Goal: Task Accomplishment & Management: Use online tool/utility

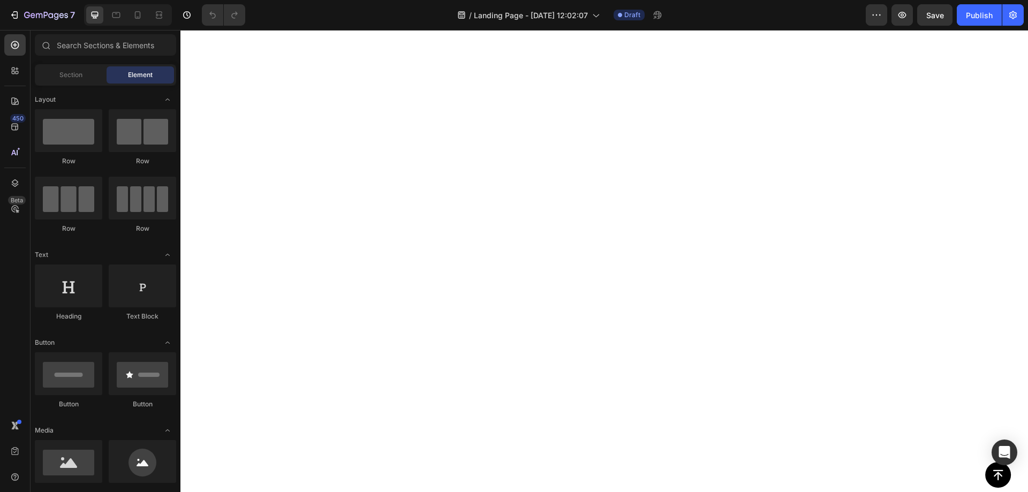
scroll to position [3448, 0]
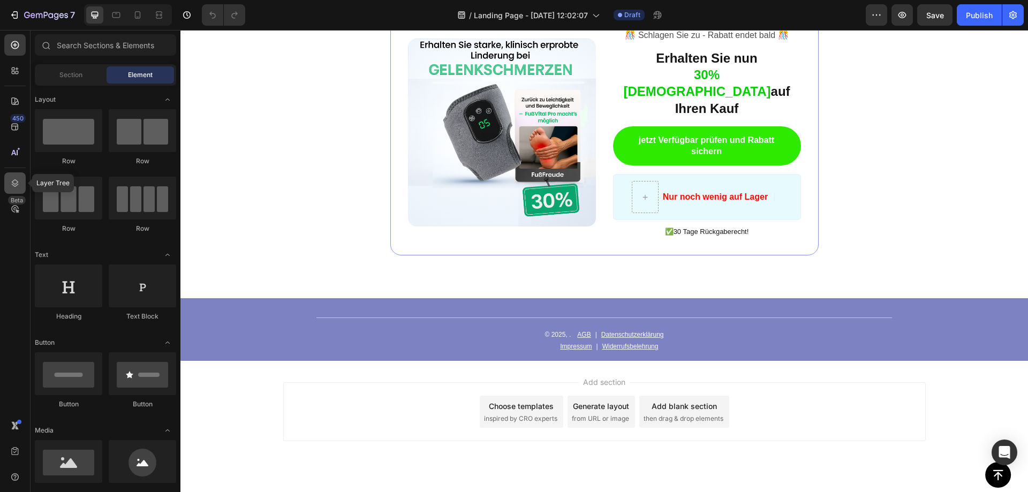
click at [14, 183] on icon at bounding box center [15, 183] width 11 height 11
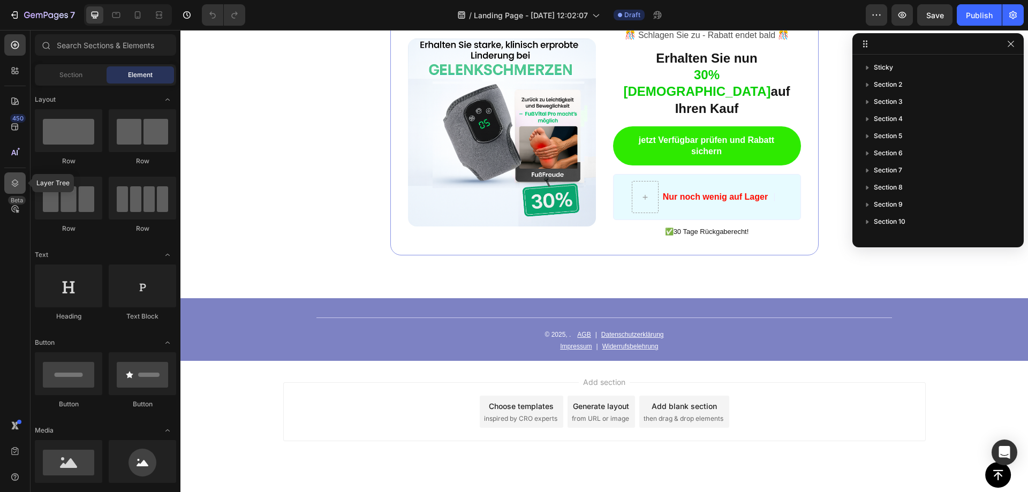
click at [14, 183] on icon at bounding box center [15, 183] width 11 height 11
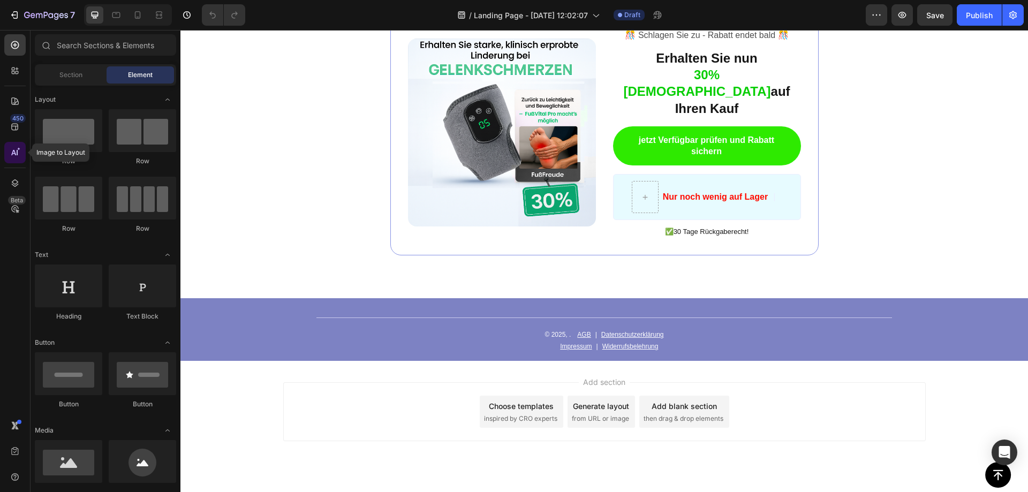
click at [10, 153] on icon at bounding box center [15, 152] width 11 height 11
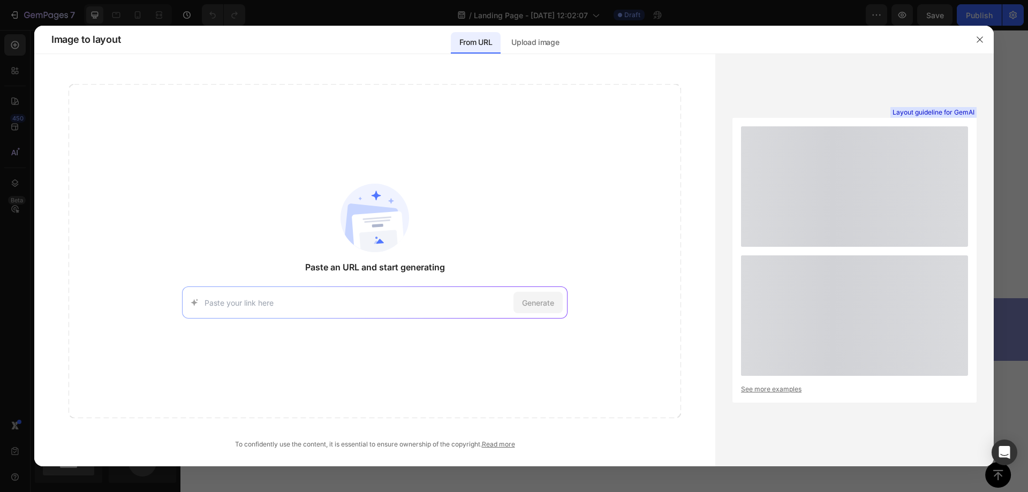
click at [10, 151] on div at bounding box center [514, 246] width 1028 height 492
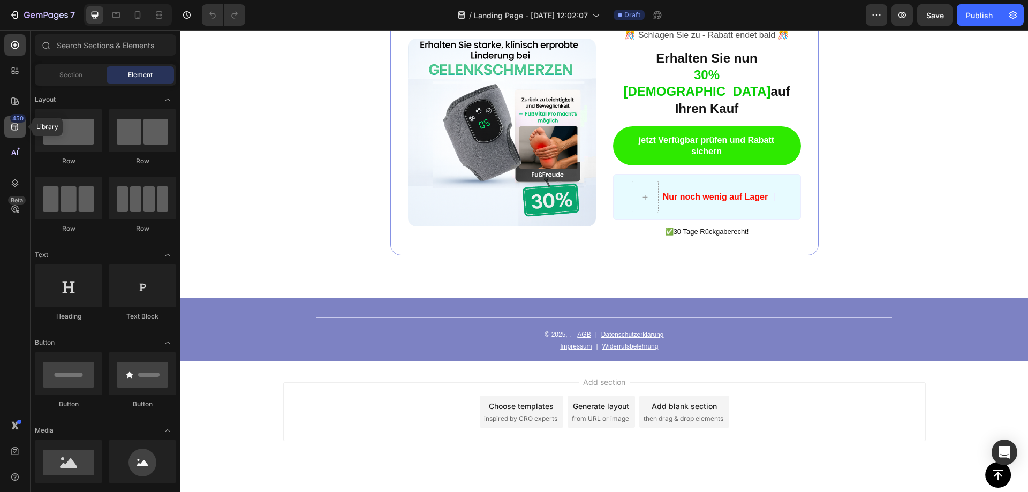
click at [11, 125] on icon at bounding box center [15, 127] width 11 height 11
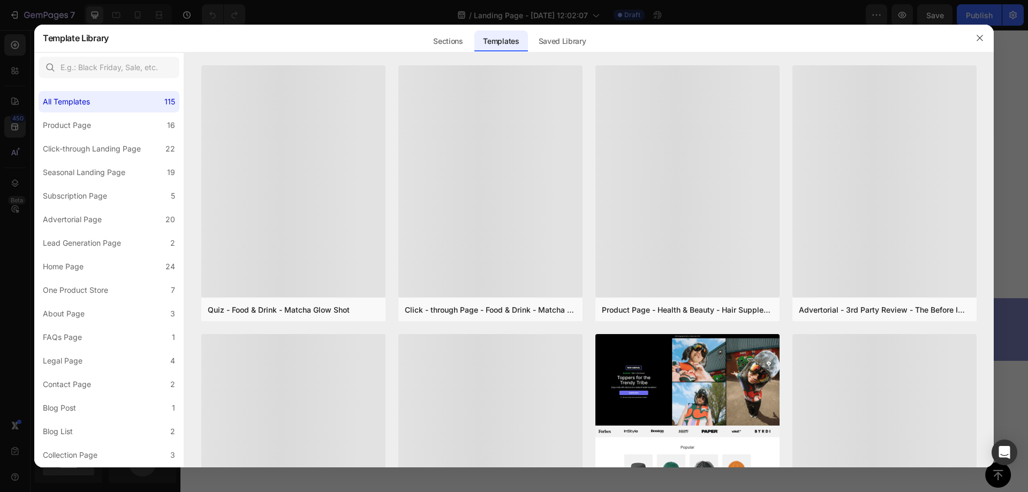
click at [13, 98] on div at bounding box center [514, 246] width 1028 height 492
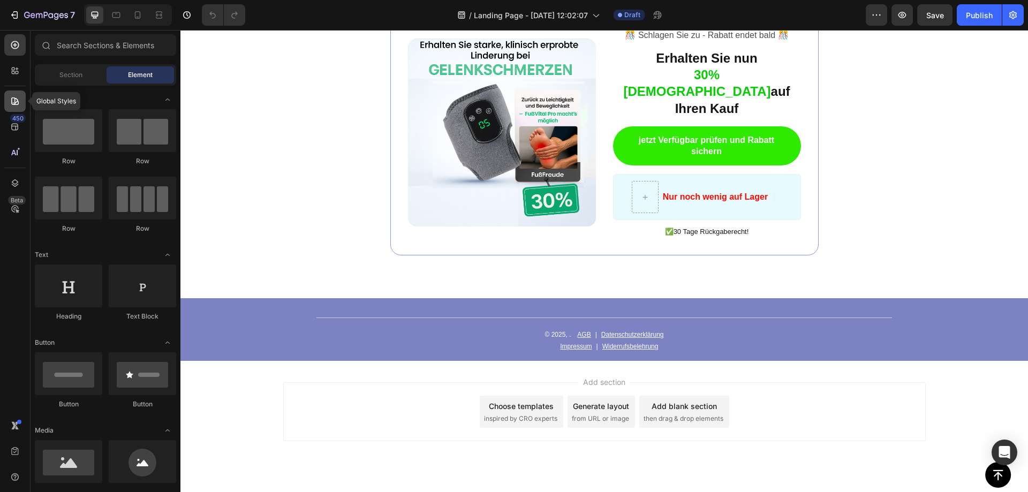
click at [13, 98] on icon at bounding box center [15, 101] width 11 height 11
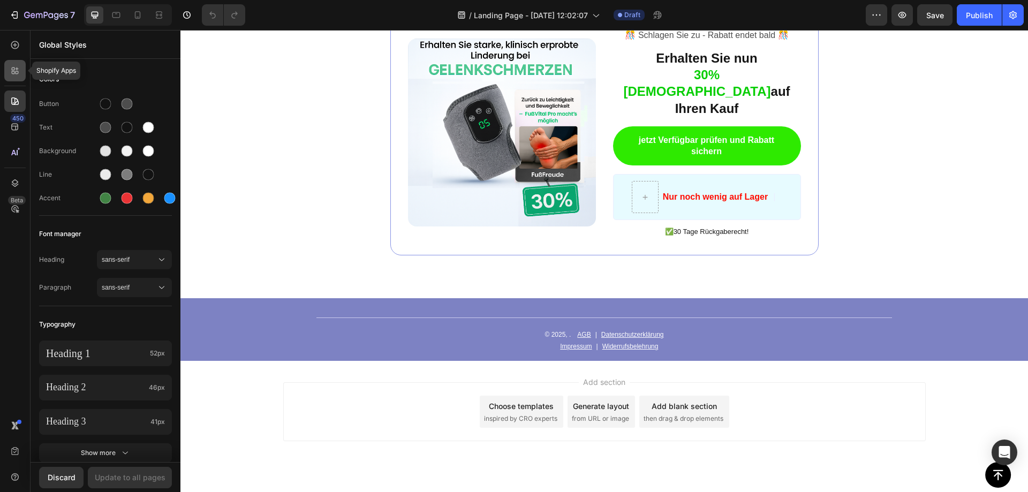
click at [13, 72] on icon at bounding box center [15, 70] width 11 height 11
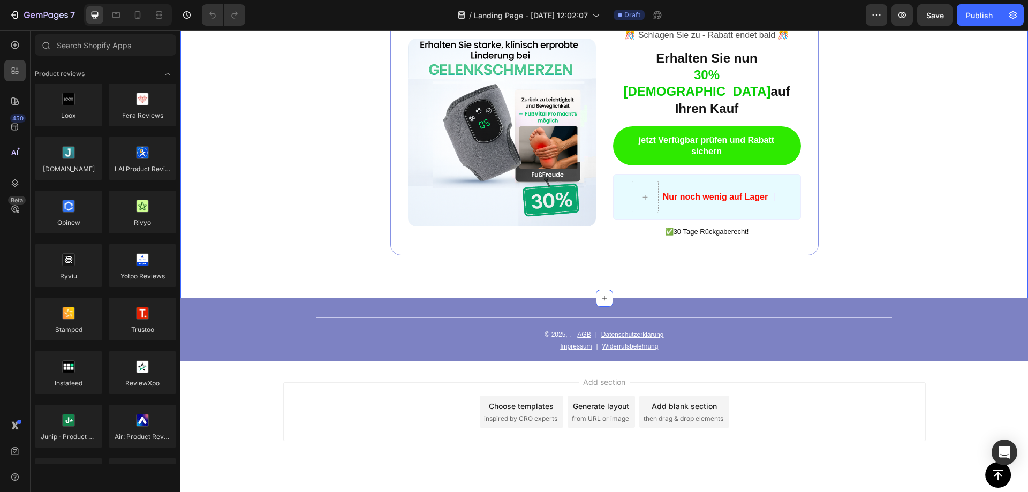
click at [238, 140] on div "Image ️🎊 Schlagen Sie zu - Rabatt endet bald ️🎊 Text Block Erhalten Sie nun 30%…" at bounding box center [603, 132] width 847 height 332
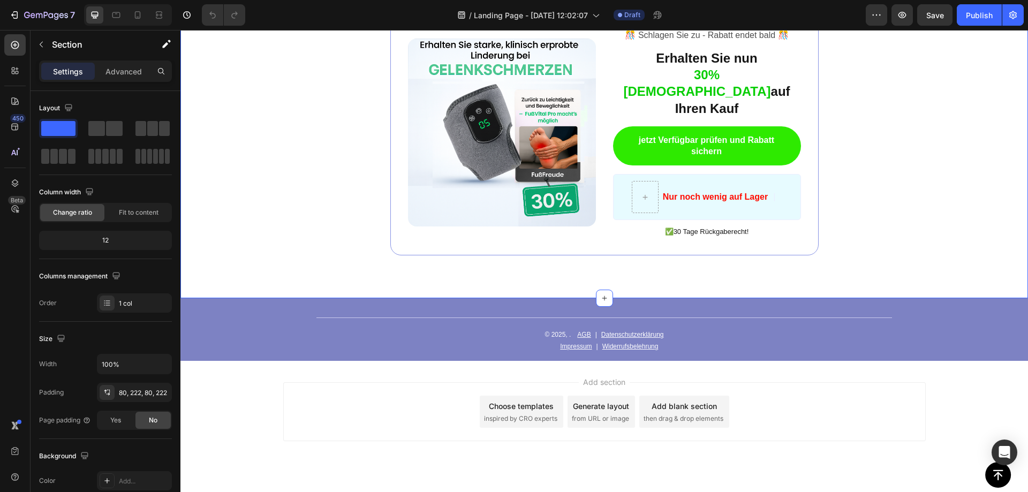
click at [898, 401] on div "Add section Choose templates inspired by CRO experts Generate layout from URL o…" at bounding box center [604, 411] width 642 height 59
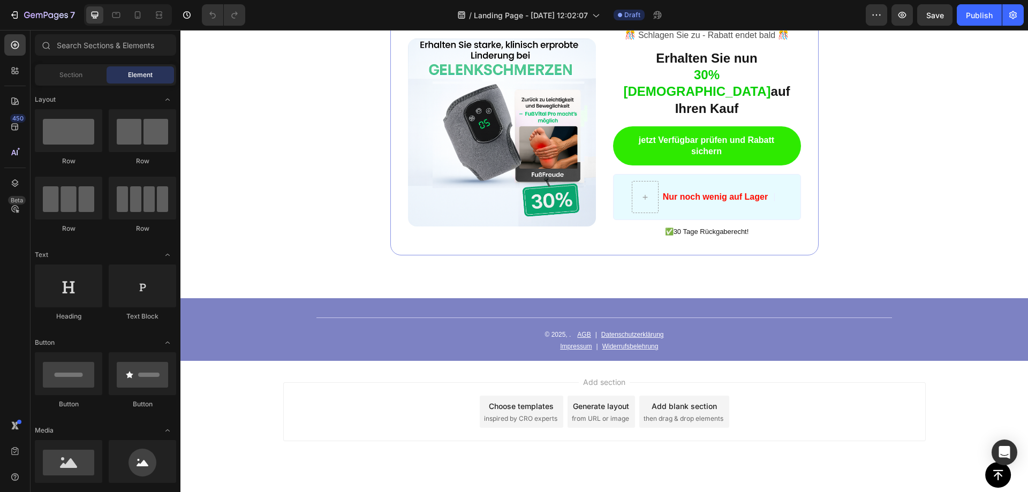
click at [904, 477] on div "Button" at bounding box center [605, 475] width 814 height 26
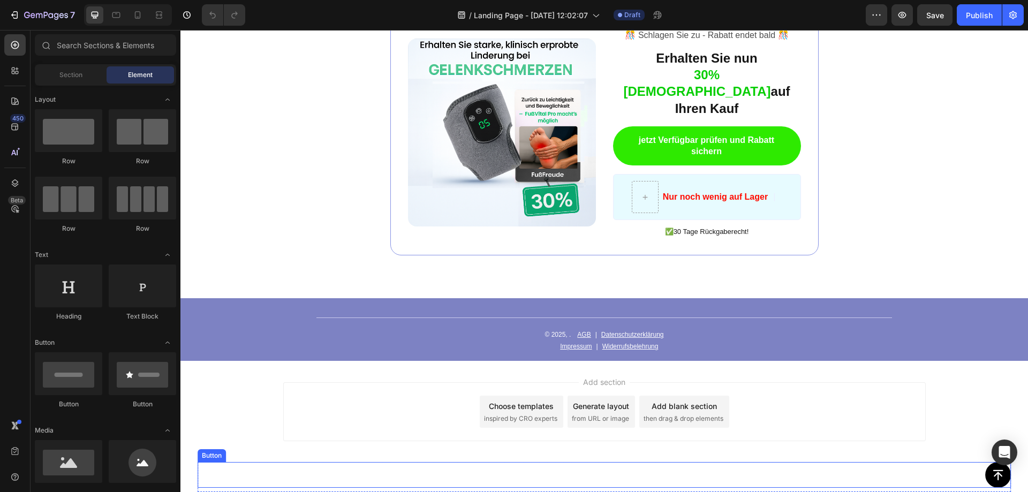
click at [604, 473] on div "Button" at bounding box center [605, 475] width 814 height 26
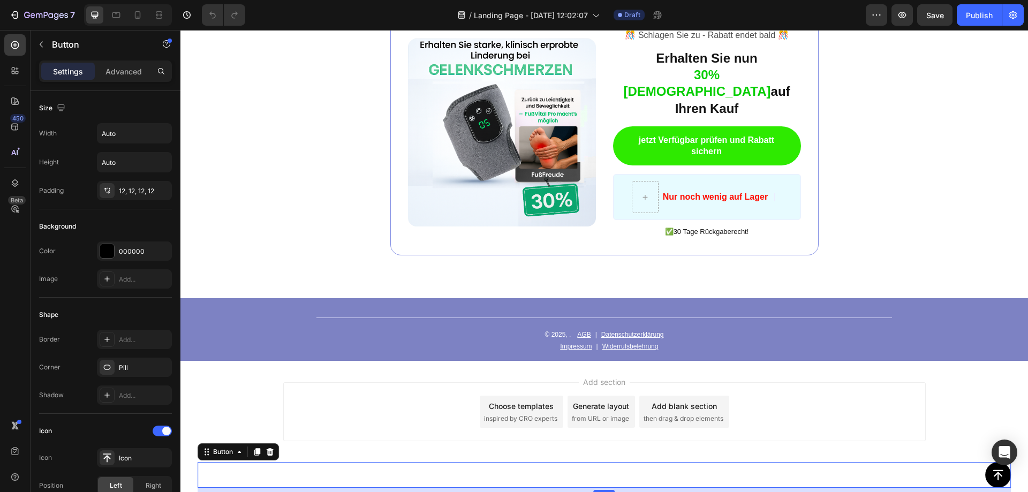
click at [630, 456] on div "Add section Choose templates inspired by CRO experts Generate layout from URL o…" at bounding box center [603, 427] width 847 height 132
